Goal: Transaction & Acquisition: Download file/media

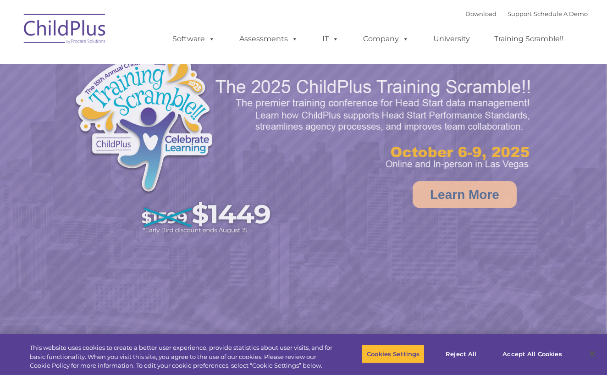
select select "MEDIUM"
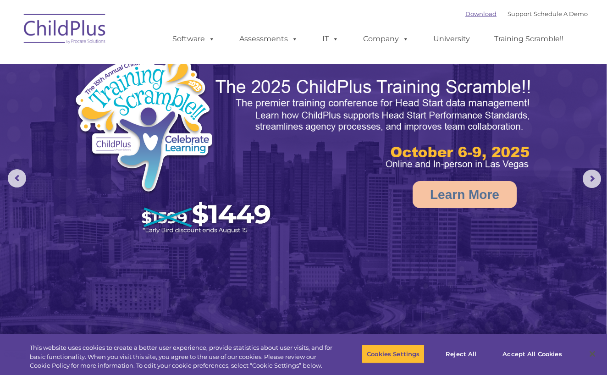
click at [469, 16] on link "Download" at bounding box center [480, 13] width 31 height 7
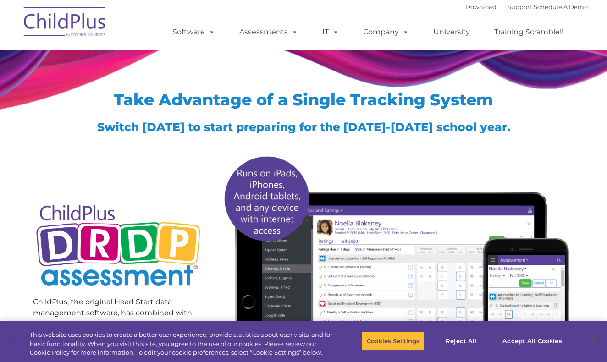
click at [468, 5] on link "Download" at bounding box center [480, 6] width 31 height 7
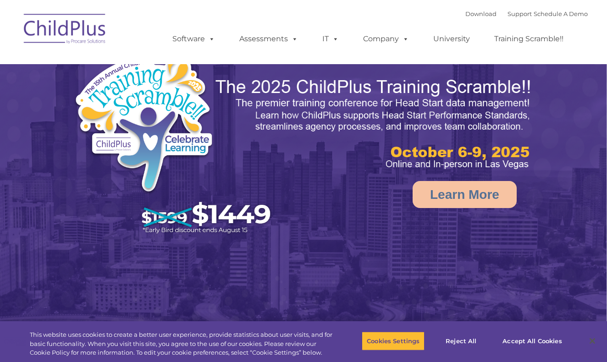
select select "MEDIUM"
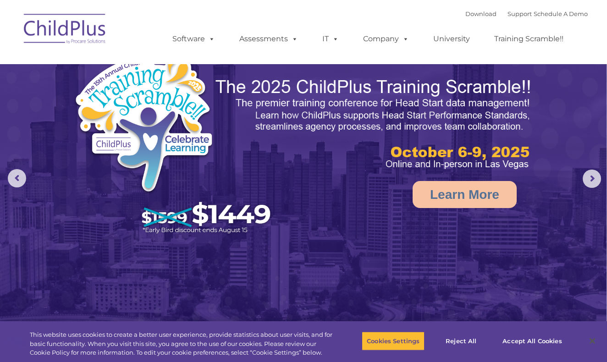
click at [449, 9] on div "Download Support | Schedule A Demo  MENU MENU Software ChildPlus: The original…" at bounding box center [371, 32] width 434 height 50
click at [465, 16] on link "Download" at bounding box center [480, 13] width 31 height 7
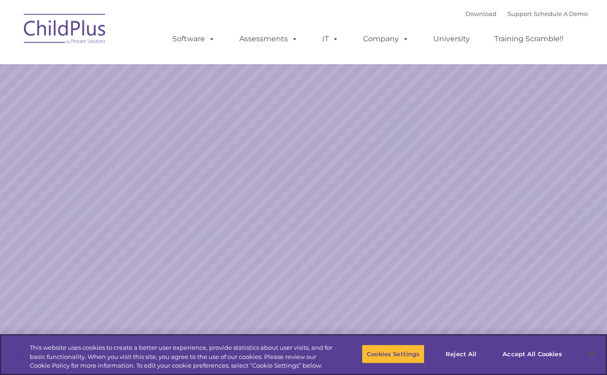
select select "MEDIUM"
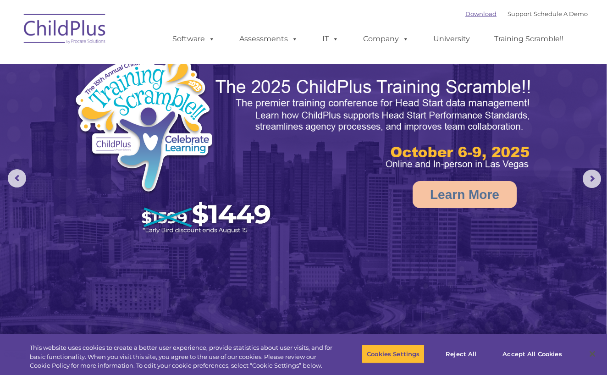
click at [473, 14] on link "Download" at bounding box center [480, 13] width 31 height 7
click at [512, 16] on link "Support" at bounding box center [519, 13] width 24 height 7
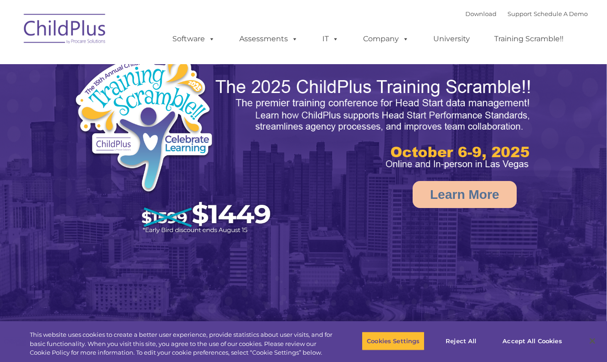
select select "MEDIUM"
click at [467, 16] on link "Download" at bounding box center [480, 13] width 31 height 7
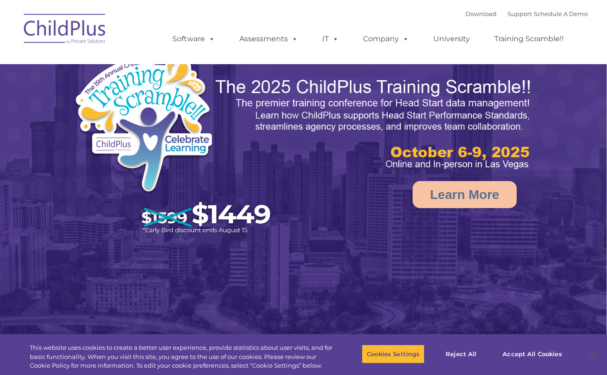
select select "MEDIUM"
click at [476, 13] on link "Download" at bounding box center [480, 13] width 31 height 7
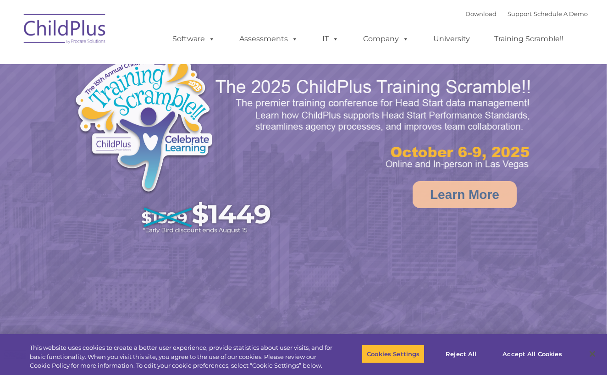
select select "MEDIUM"
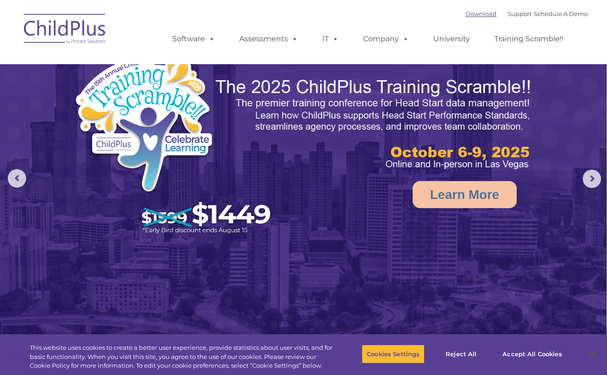
click at [478, 15] on link "Download" at bounding box center [480, 13] width 31 height 7
